Goal: Find contact information: Find contact information

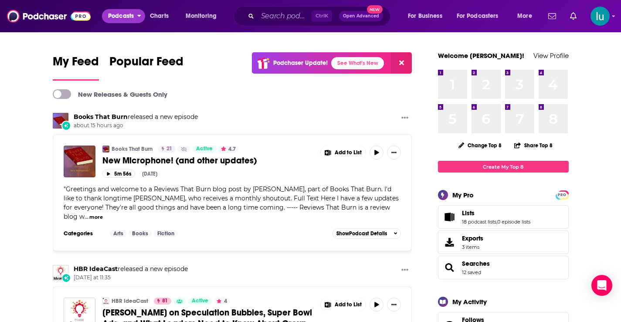
click at [122, 18] on span "Podcasts" at bounding box center [121, 16] width 26 height 12
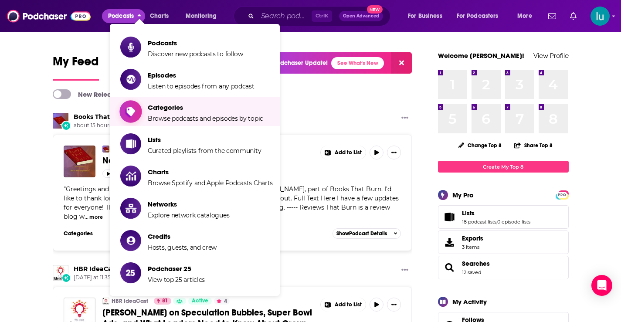
click at [172, 114] on span "Categories Browse podcasts and episodes by topic" at bounding box center [206, 112] width 116 height 22
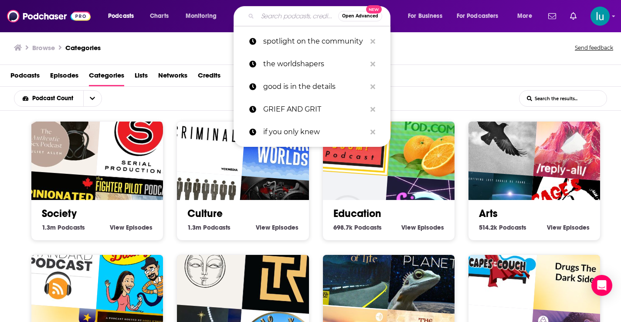
click at [277, 14] on input "Search podcasts, credits, & more..." at bounding box center [298, 16] width 81 height 14
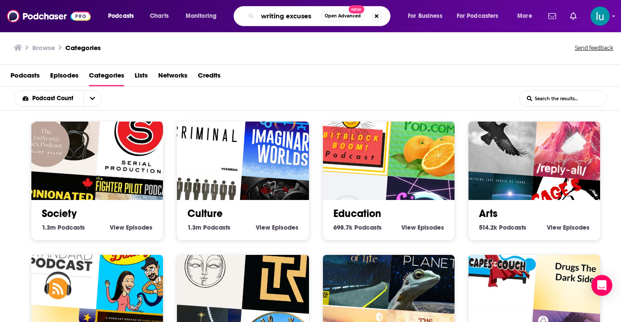
type input "writing excuses"
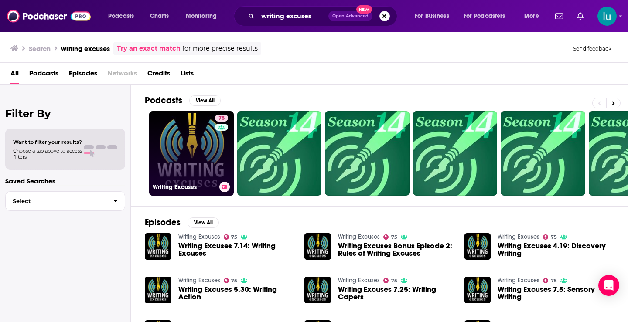
click at [183, 150] on link "75 Writing Excuses" at bounding box center [191, 153] width 85 height 85
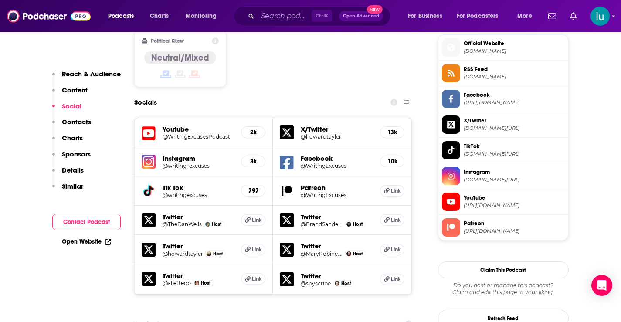
scroll to position [763, 0]
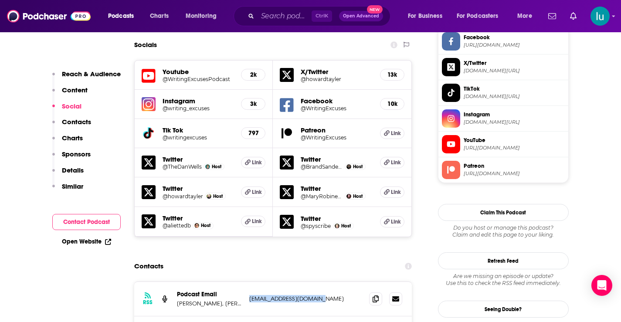
drag, startPoint x: 322, startPoint y: 252, endPoint x: 247, endPoint y: 252, distance: 75.0
click at [247, 282] on div "RSS Podcast Email [PERSON_NAME], [PERSON_NAME], [PERSON_NAME], [PERSON_NAME], a…" at bounding box center [273, 299] width 278 height 34
copy p "[EMAIL_ADDRESS][DOMAIN_NAME]"
drag, startPoint x: 323, startPoint y: 287, endPoint x: 249, endPoint y: 286, distance: 73.7
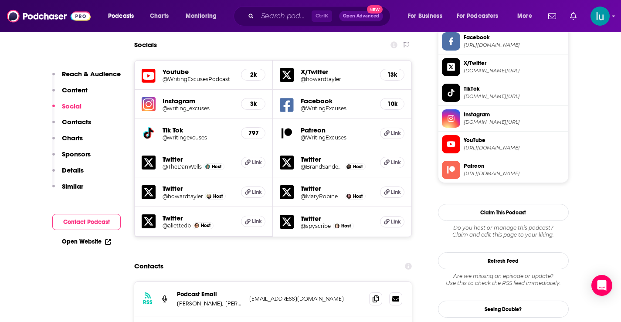
copy p "[PERSON_NAME][EMAIL_ADDRESS][DOMAIN_NAME]"
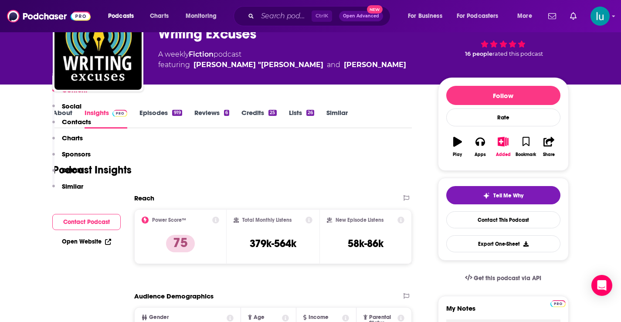
scroll to position [0, 0]
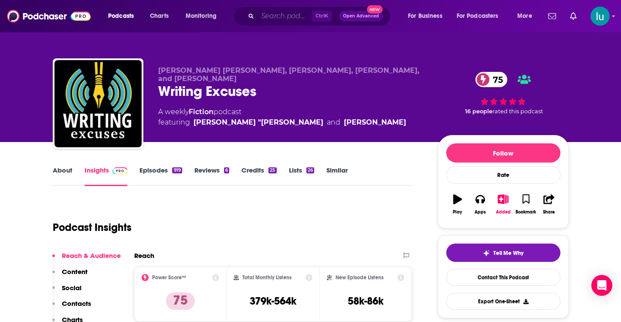
click at [282, 15] on input "Search podcasts, credits, & more..." at bounding box center [285, 16] width 54 height 14
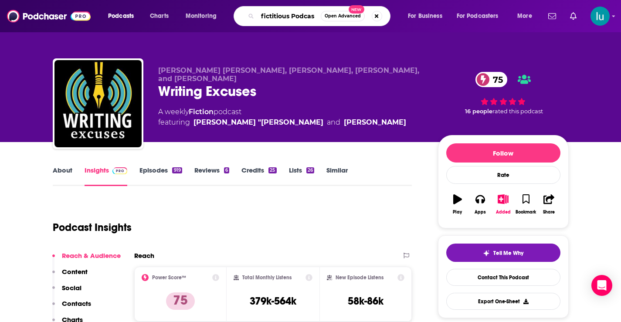
type input "fictitious Podcast"
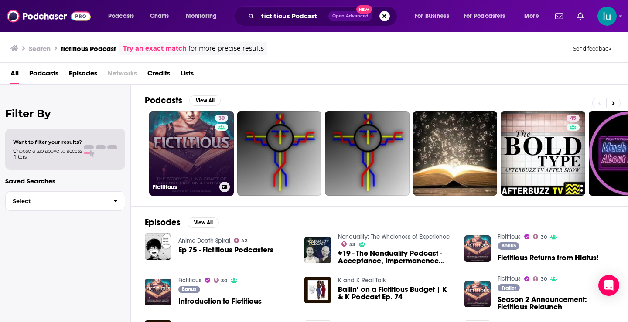
click at [196, 142] on link "30 Fictitious" at bounding box center [191, 153] width 85 height 85
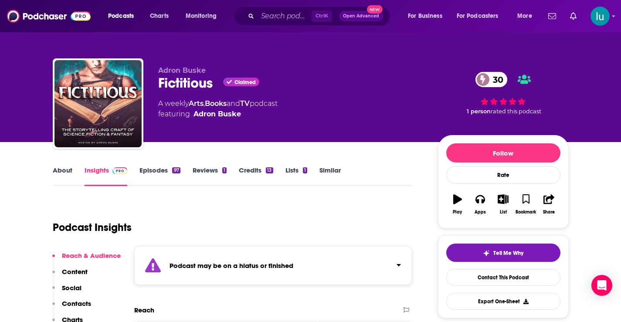
click at [150, 169] on link "Episodes 97" at bounding box center [160, 176] width 41 height 20
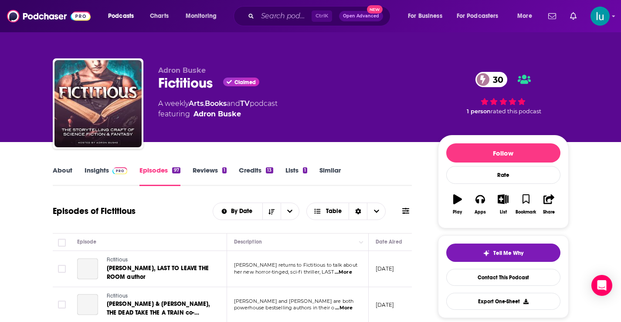
scroll to position [106, 0]
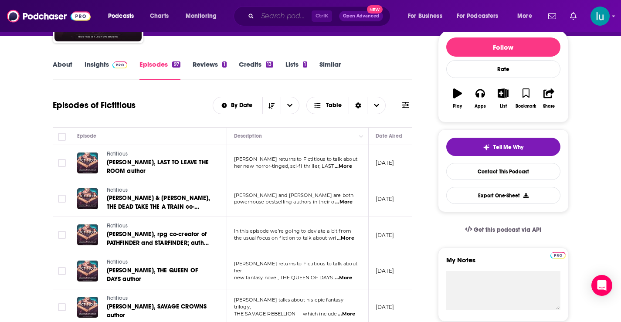
click at [264, 20] on input "Search podcasts, credits, & more..." at bounding box center [285, 16] width 54 height 14
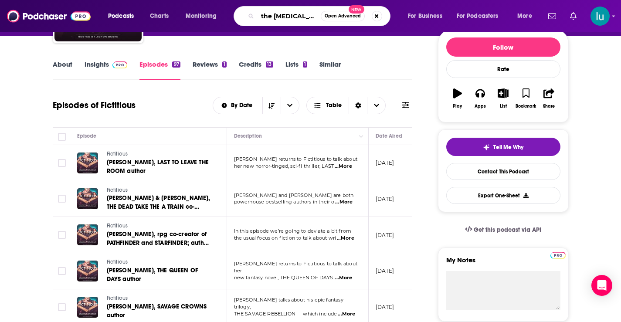
type input "the [MEDICAL_DATA] writer show"
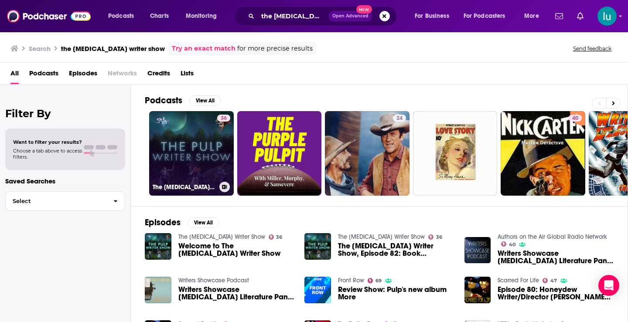
click at [190, 145] on link "36 The [MEDICAL_DATA] Writer Show" at bounding box center [191, 153] width 85 height 85
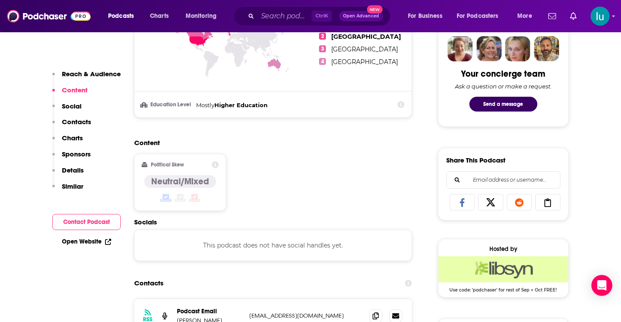
scroll to position [474, 0]
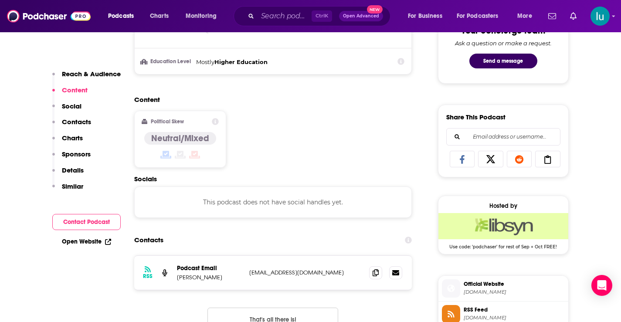
drag, startPoint x: 341, startPoint y: 271, endPoint x: 252, endPoint y: 280, distance: 88.6
click at [242, 276] on div "RSS Podcast Email [PERSON_NAME] [EMAIL_ADDRESS][DOMAIN_NAME] [EMAIL_ADDRESS][DO…" at bounding box center [273, 273] width 278 height 34
copy div "[EMAIL_ADDRESS][DOMAIN_NAME]"
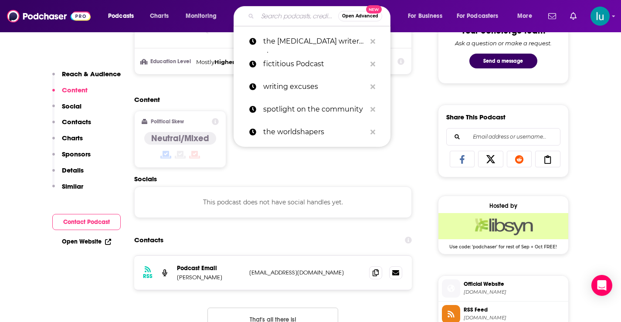
click at [284, 16] on input "Search podcasts, credits, & more..." at bounding box center [298, 16] width 81 height 14
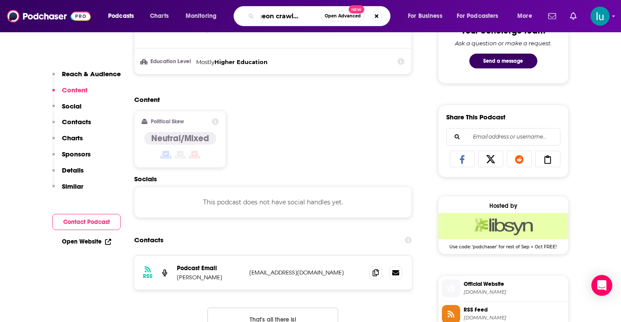
type input "dungeon crawlers radio"
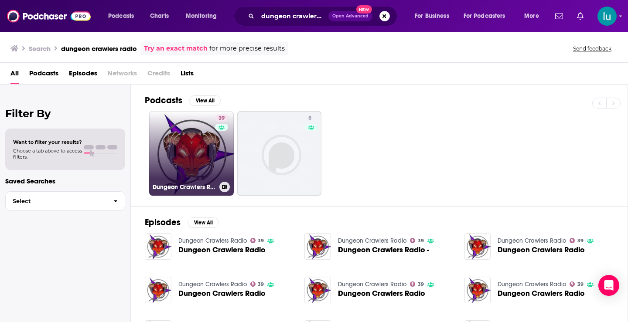
click at [188, 145] on link "39 Dungeon Crawlers Radio" at bounding box center [191, 153] width 85 height 85
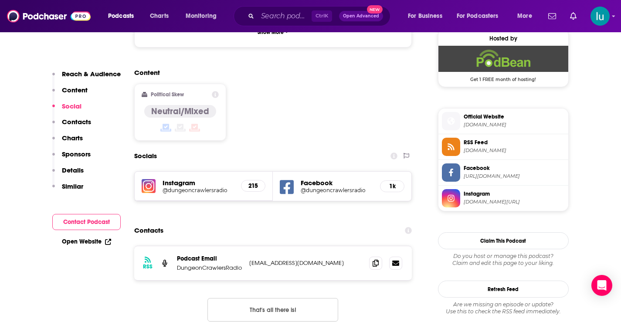
scroll to position [648, 0]
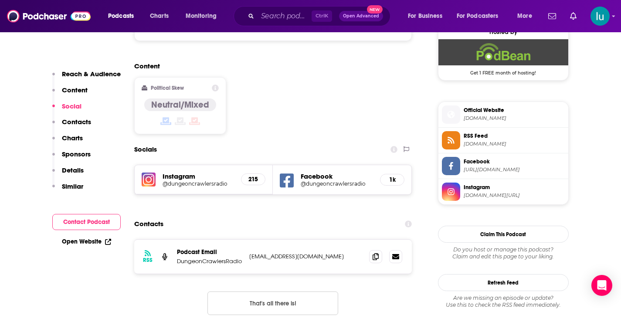
drag, startPoint x: 341, startPoint y: 219, endPoint x: 267, endPoint y: 225, distance: 74.4
click at [255, 253] on p "[EMAIL_ADDRESS][DOMAIN_NAME]" at bounding box center [305, 256] width 113 height 7
drag, startPoint x: 246, startPoint y: 221, endPoint x: 343, endPoint y: 219, distance: 97.3
click at [343, 240] on div "RSS Podcast Email DungeonCrawlersRadio [EMAIL_ADDRESS][DOMAIN_NAME] [EMAIL_ADDR…" at bounding box center [273, 257] width 278 height 34
copy p "[EMAIL_ADDRESS][DOMAIN_NAME]"
